Goal: Task Accomplishment & Management: Use online tool/utility

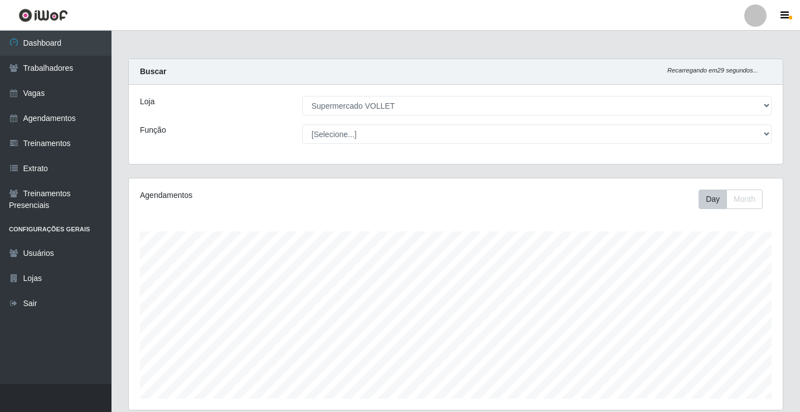
select select "72"
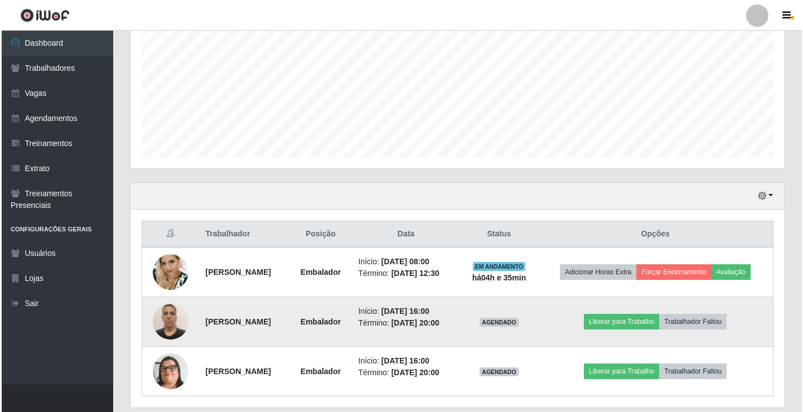
scroll to position [279, 0]
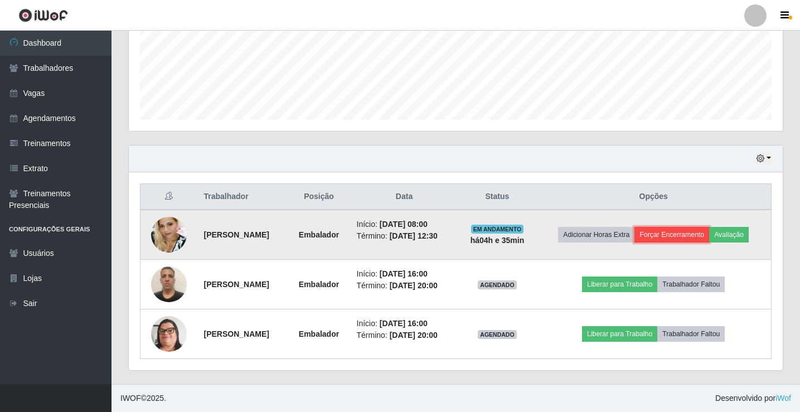
click at [685, 237] on button "Forçar Encerramento" at bounding box center [671, 235] width 75 height 16
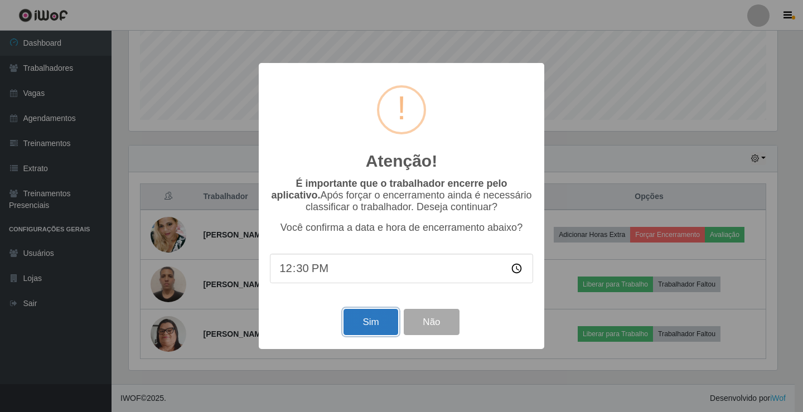
click at [371, 324] on button "Sim" at bounding box center [370, 322] width 54 height 26
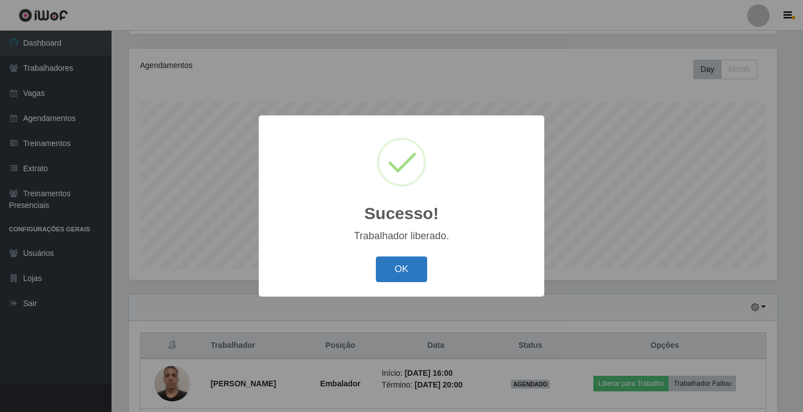
click at [398, 268] on button "OK" at bounding box center [402, 269] width 52 height 26
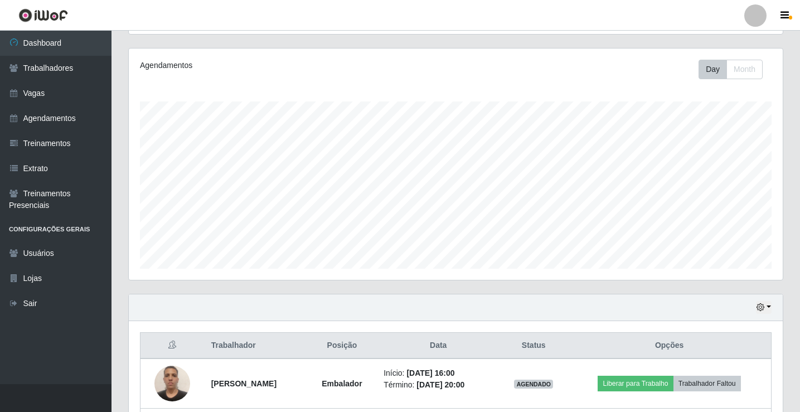
scroll to position [229, 0]
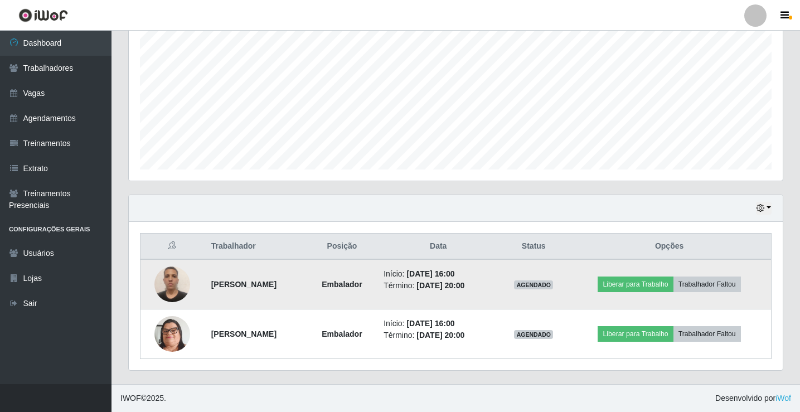
click at [170, 283] on img at bounding box center [172, 283] width 36 height 47
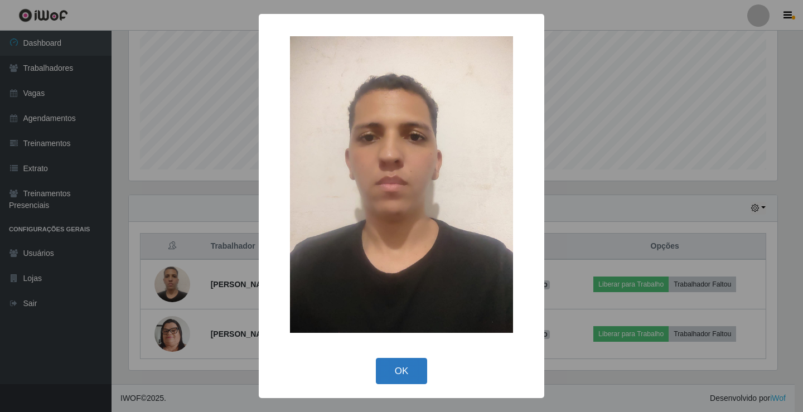
click at [404, 375] on button "OK" at bounding box center [402, 371] width 52 height 26
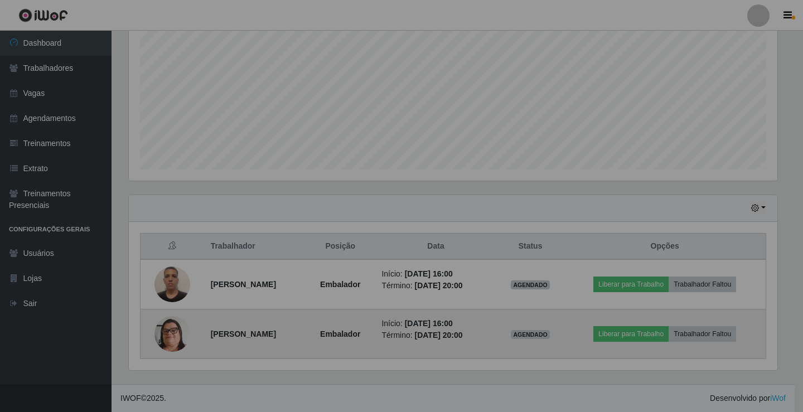
scroll to position [231, 654]
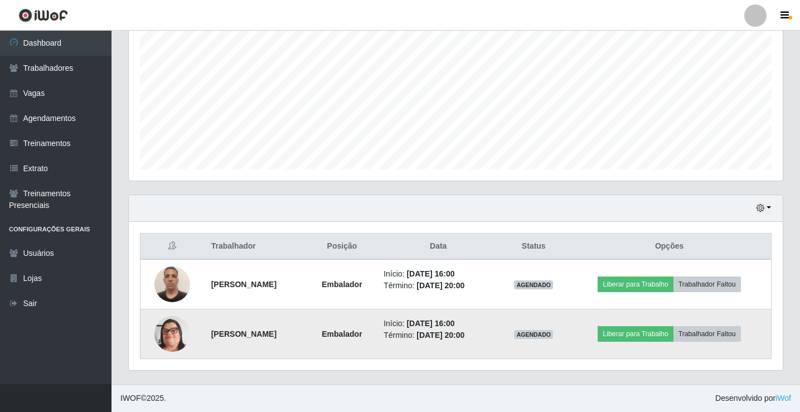
click at [158, 333] on img at bounding box center [172, 334] width 36 height 64
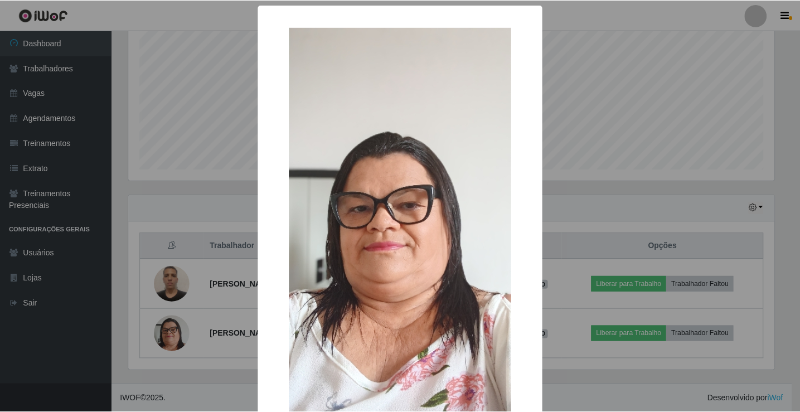
scroll to position [82, 0]
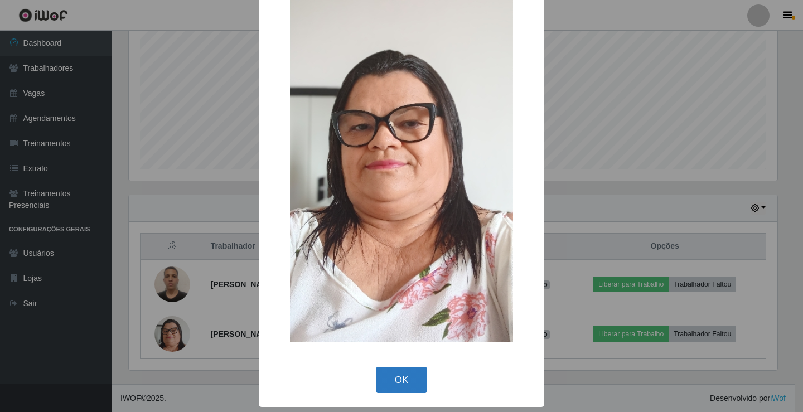
click at [405, 387] on button "OK" at bounding box center [402, 380] width 52 height 26
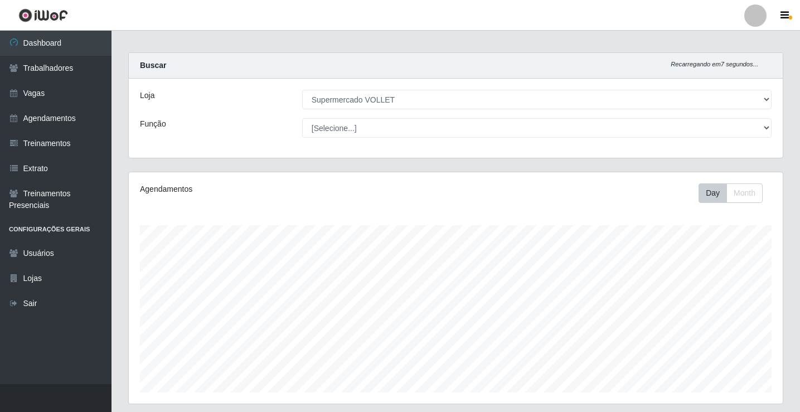
scroll to position [229, 0]
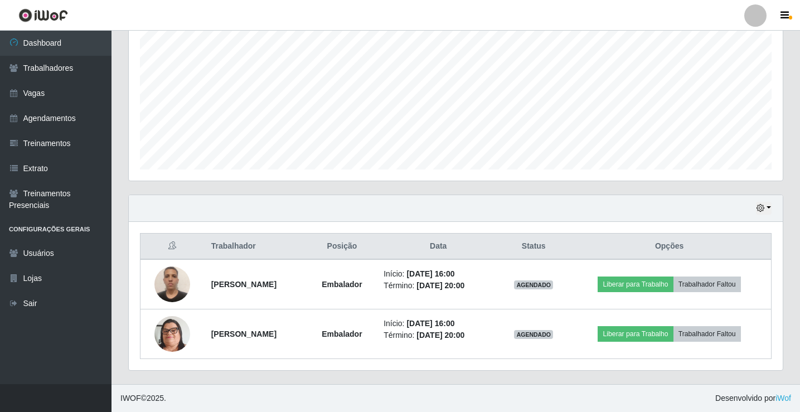
click at [755, 213] on div "Hoje 1 dia 3 dias 1 Semana Não encerrados" at bounding box center [456, 208] width 654 height 27
click at [762, 210] on icon "button" at bounding box center [760, 208] width 8 height 8
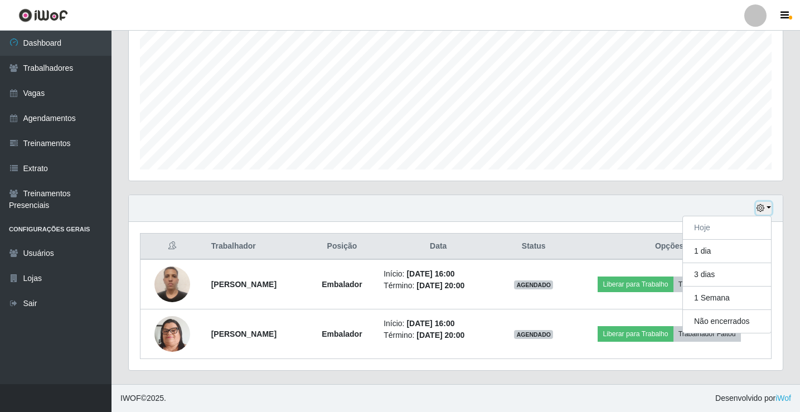
click at [762, 210] on icon "button" at bounding box center [760, 208] width 8 height 8
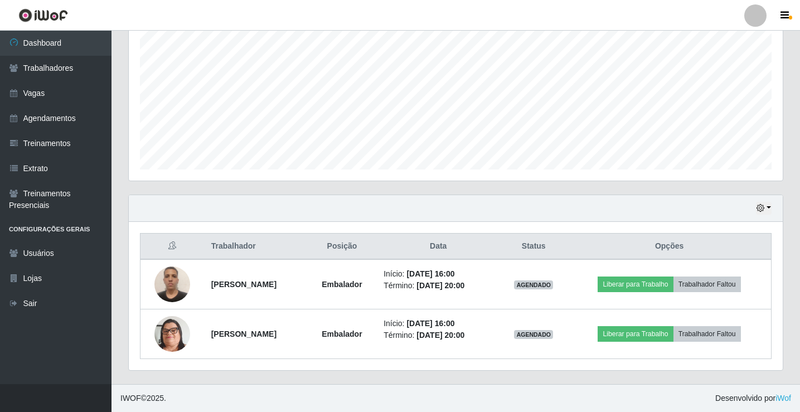
drag, startPoint x: 779, startPoint y: 287, endPoint x: 772, endPoint y: 221, distance: 66.7
click at [772, 221] on div "Hoje 1 dia 3 dias 1 Semana Não encerrados Trabalhador Posição Data Status Opçõe…" at bounding box center [455, 282] width 655 height 176
click at [792, 269] on div "Carregando... Buscar Recarregando em 14 segundos... Loja [Selecione...] Superme…" at bounding box center [455, 106] width 688 height 555
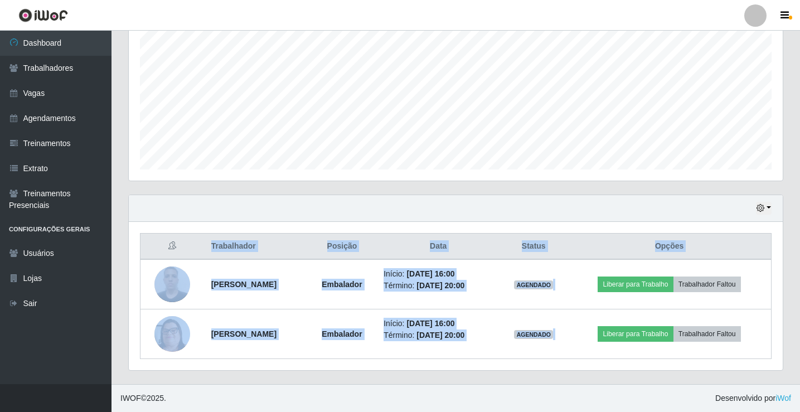
click at [792, 269] on div "Carregando... Buscar Recarregando em 14 segundos... Loja [Selecione...] Superme…" at bounding box center [455, 106] width 688 height 555
click at [552, 283] on div "Carregando... Buscar Recarregando em 6 segundos... Loja [Selecione...] Supermer…" at bounding box center [455, 106] width 655 height 555
